Goal: Task Accomplishment & Management: Complete application form

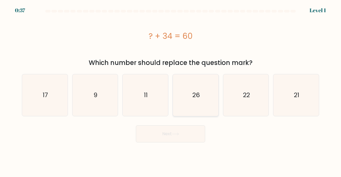
click at [200, 93] on icon "26" at bounding box center [196, 95] width 42 height 42
click at [171, 90] on input "d. 26" at bounding box center [171, 89] width 0 height 1
radio input "true"
click at [182, 138] on button "Next" at bounding box center [170, 134] width 69 height 17
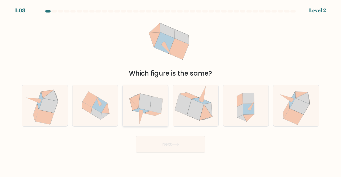
click at [136, 109] on icon at bounding box center [136, 102] width 7 height 17
click at [171, 90] on input "c." at bounding box center [171, 89] width 0 height 1
radio input "true"
click at [159, 145] on button "Next" at bounding box center [170, 144] width 69 height 17
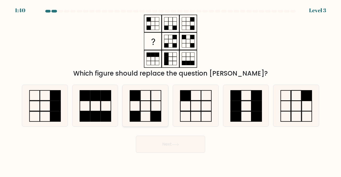
click at [146, 97] on icon at bounding box center [146, 106] width 42 height 42
click at [171, 90] on input "c." at bounding box center [171, 89] width 0 height 1
radio input "true"
click at [156, 146] on button "Next" at bounding box center [170, 144] width 69 height 17
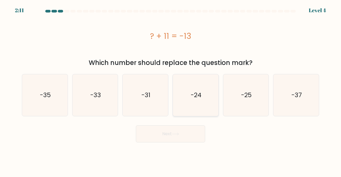
click at [210, 96] on icon "-24" at bounding box center [196, 95] width 42 height 42
click at [171, 90] on input "d. -24" at bounding box center [171, 89] width 0 height 1
radio input "true"
click at [176, 133] on icon at bounding box center [175, 134] width 7 height 3
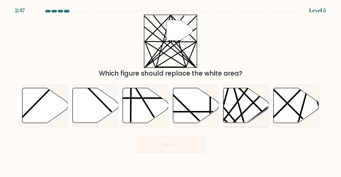
click at [239, 101] on line at bounding box center [219, 126] width 67 height 90
click at [171, 90] on input "e." at bounding box center [171, 89] width 0 height 1
radio input "true"
click at [185, 144] on button "Next" at bounding box center [170, 144] width 69 height 17
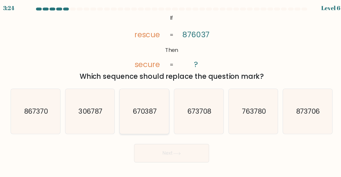
click at [155, 100] on icon "670387" at bounding box center [146, 106] width 42 height 42
click at [171, 90] on input "c. 670387" at bounding box center [171, 89] width 0 height 1
radio input "true"
click at [204, 111] on icon "673708" at bounding box center [196, 106] width 42 height 42
click at [171, 90] on input "d. 673708" at bounding box center [171, 89] width 0 height 1
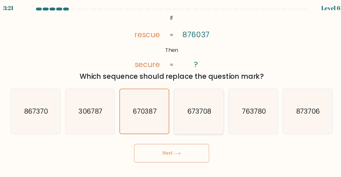
radio input "true"
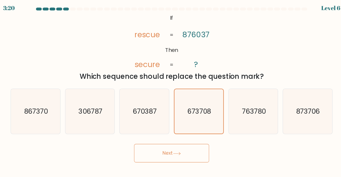
click at [178, 144] on icon at bounding box center [175, 145] width 7 height 3
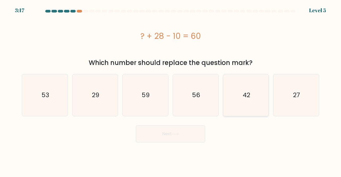
click at [236, 91] on icon "42" at bounding box center [246, 95] width 42 height 42
click at [171, 90] on input "e. 42" at bounding box center [171, 89] width 0 height 1
radio input "true"
click at [191, 135] on button "Next" at bounding box center [170, 134] width 69 height 17
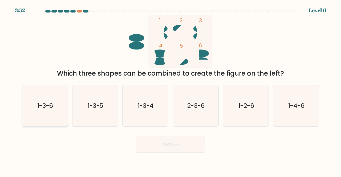
click at [66, 105] on icon "1-3-6" at bounding box center [45, 106] width 42 height 42
click at [171, 90] on input "a. 1-3-6" at bounding box center [171, 89] width 0 height 1
radio input "true"
click at [158, 144] on button "Next" at bounding box center [170, 144] width 69 height 17
